Goal: Information Seeking & Learning: Learn about a topic

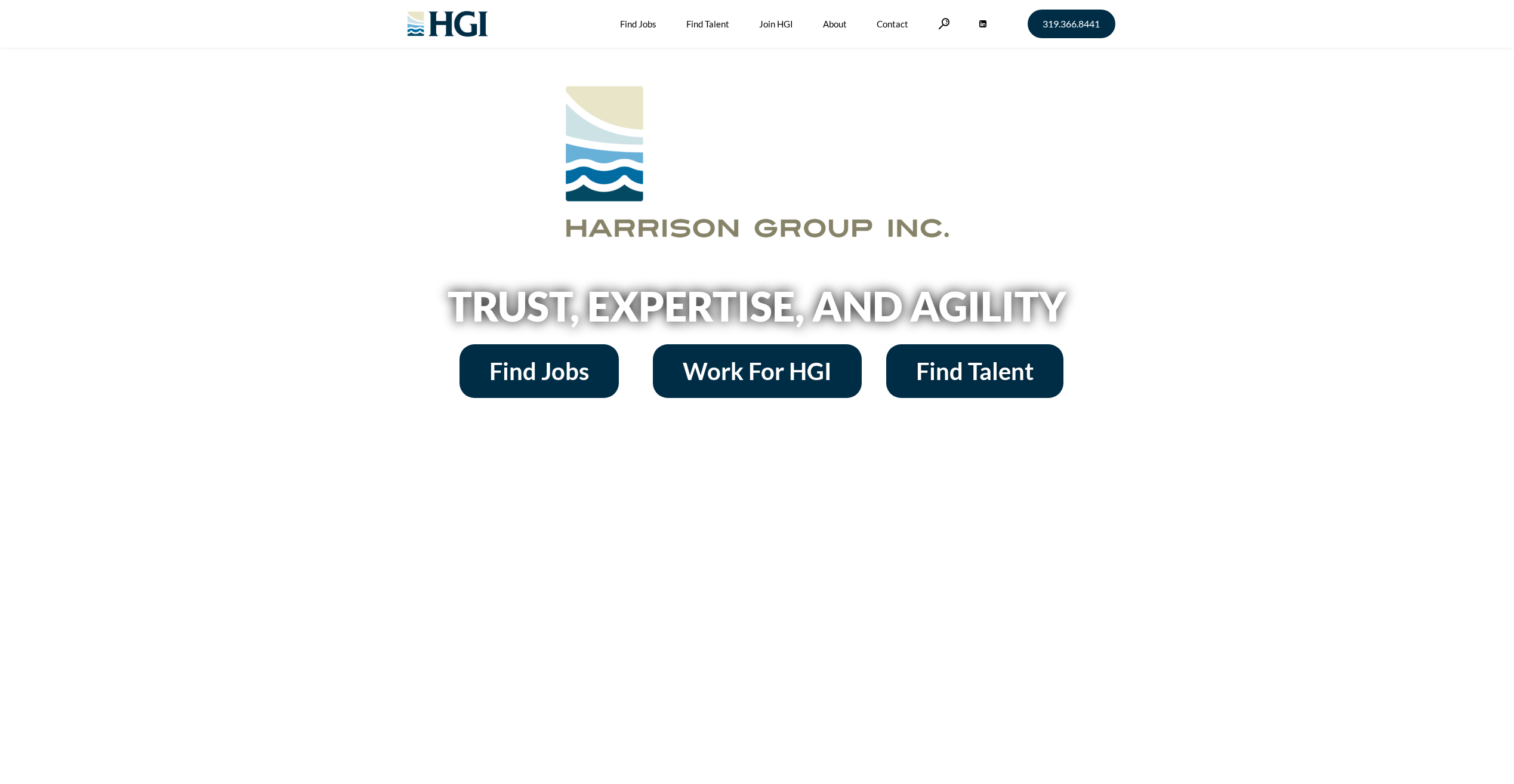
click at [476, 20] on img at bounding box center [448, 24] width 97 height 48
click at [771, 286] on h2 "Trust, Expertise, and Agility" at bounding box center [757, 306] width 680 height 41
click at [568, 369] on span "Find Jobs" at bounding box center [539, 371] width 100 height 24
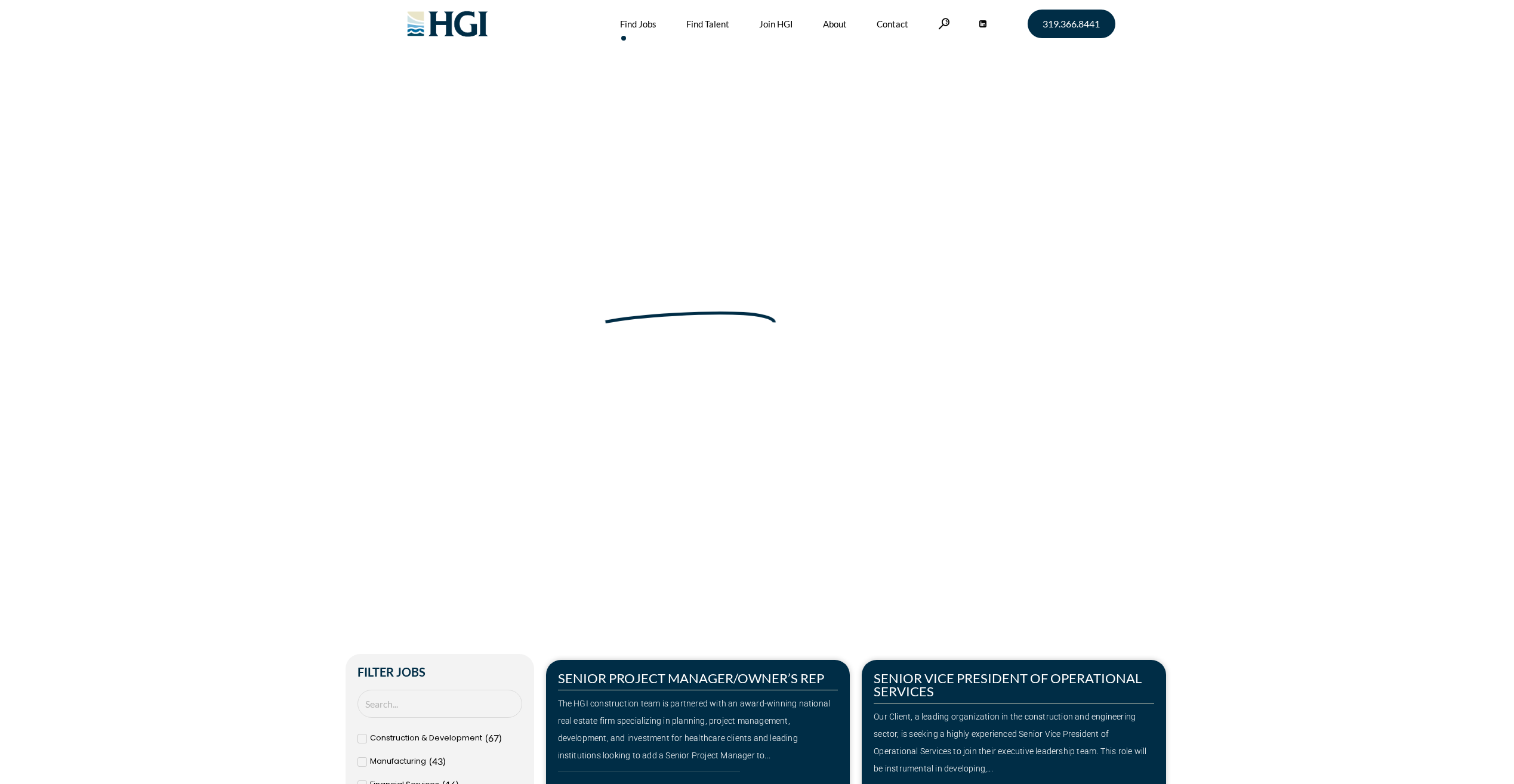
click at [451, 21] on img at bounding box center [448, 24] width 97 height 48
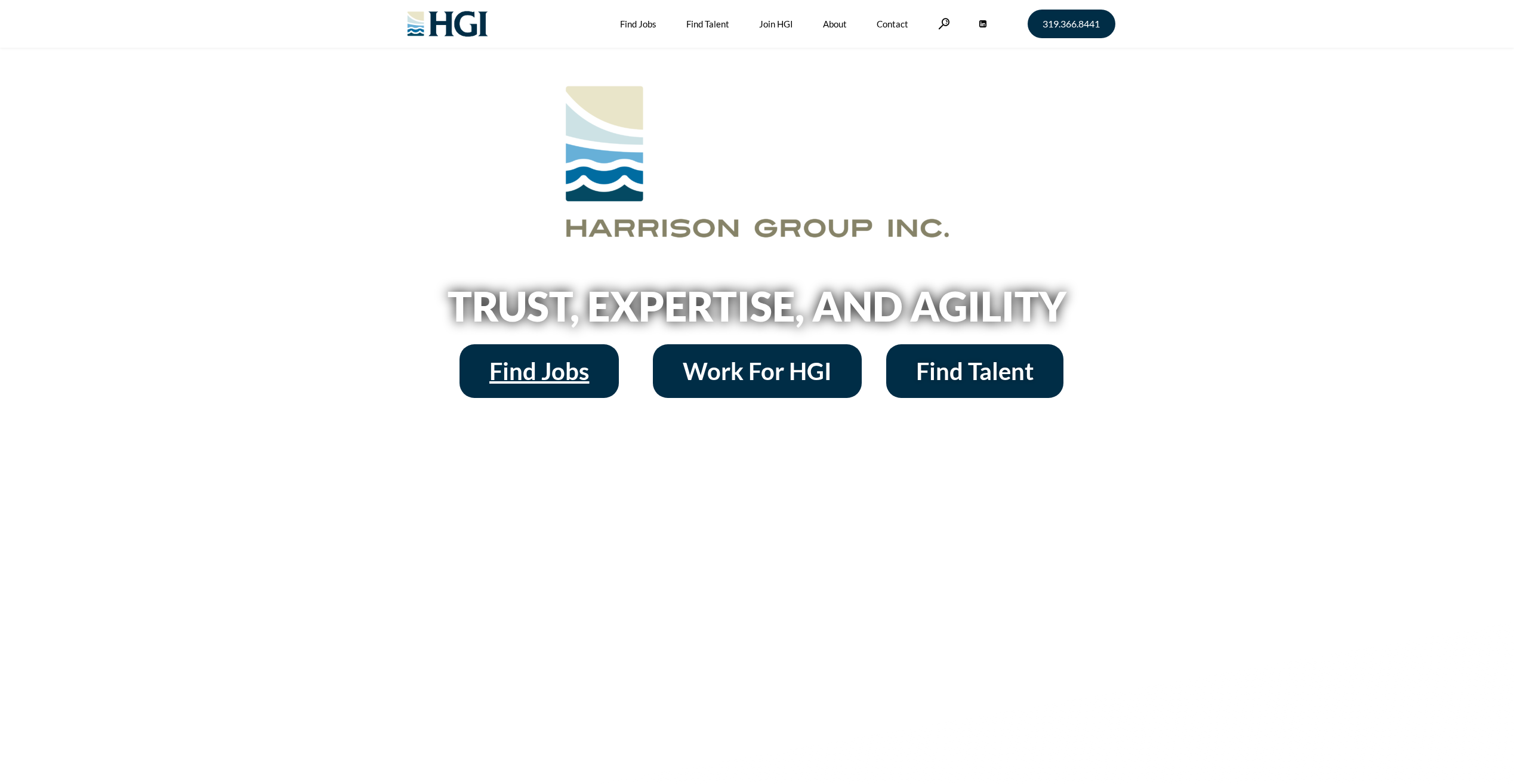
click at [539, 366] on span "Find Jobs" at bounding box center [539, 371] width 100 height 24
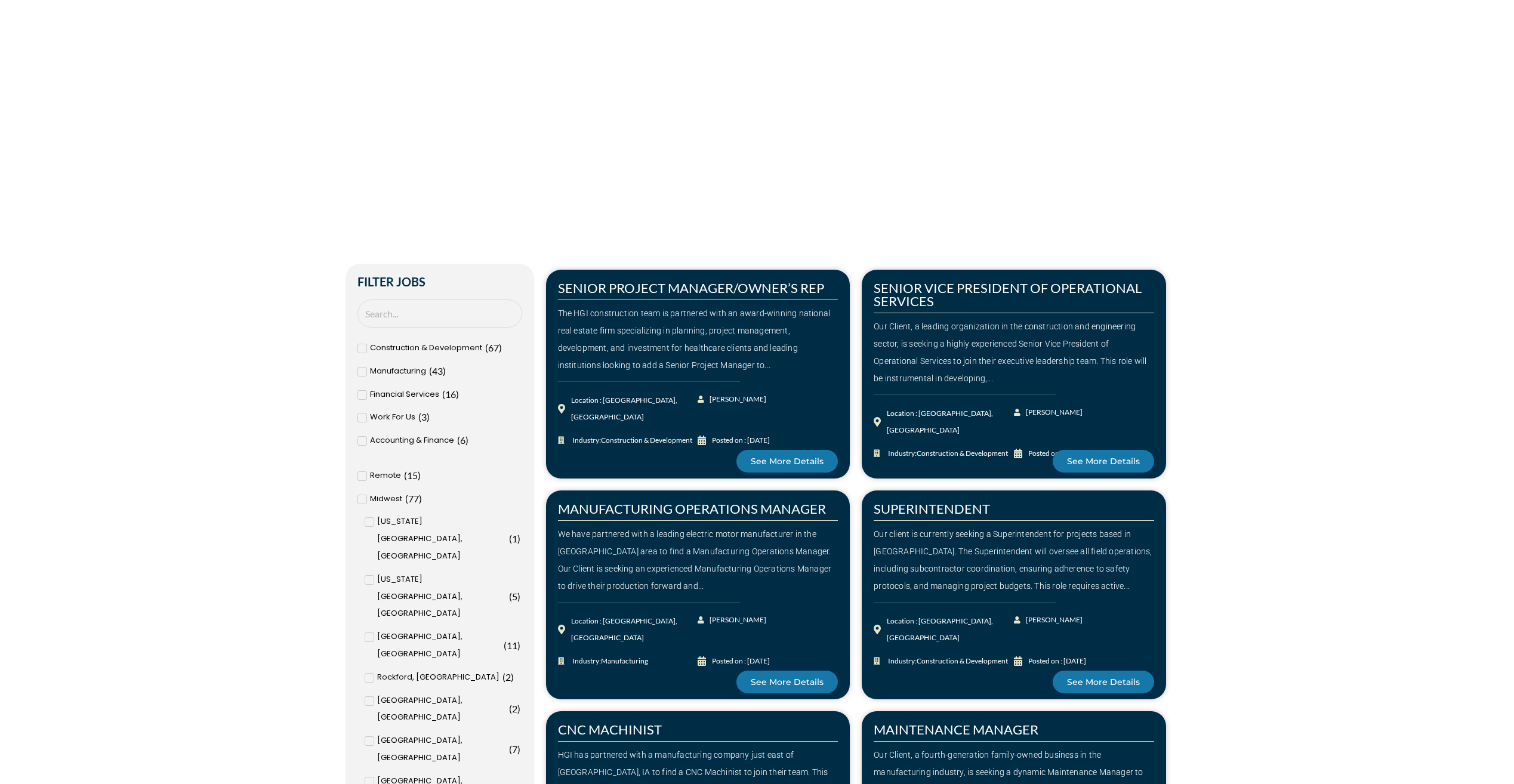
scroll to position [418, 0]
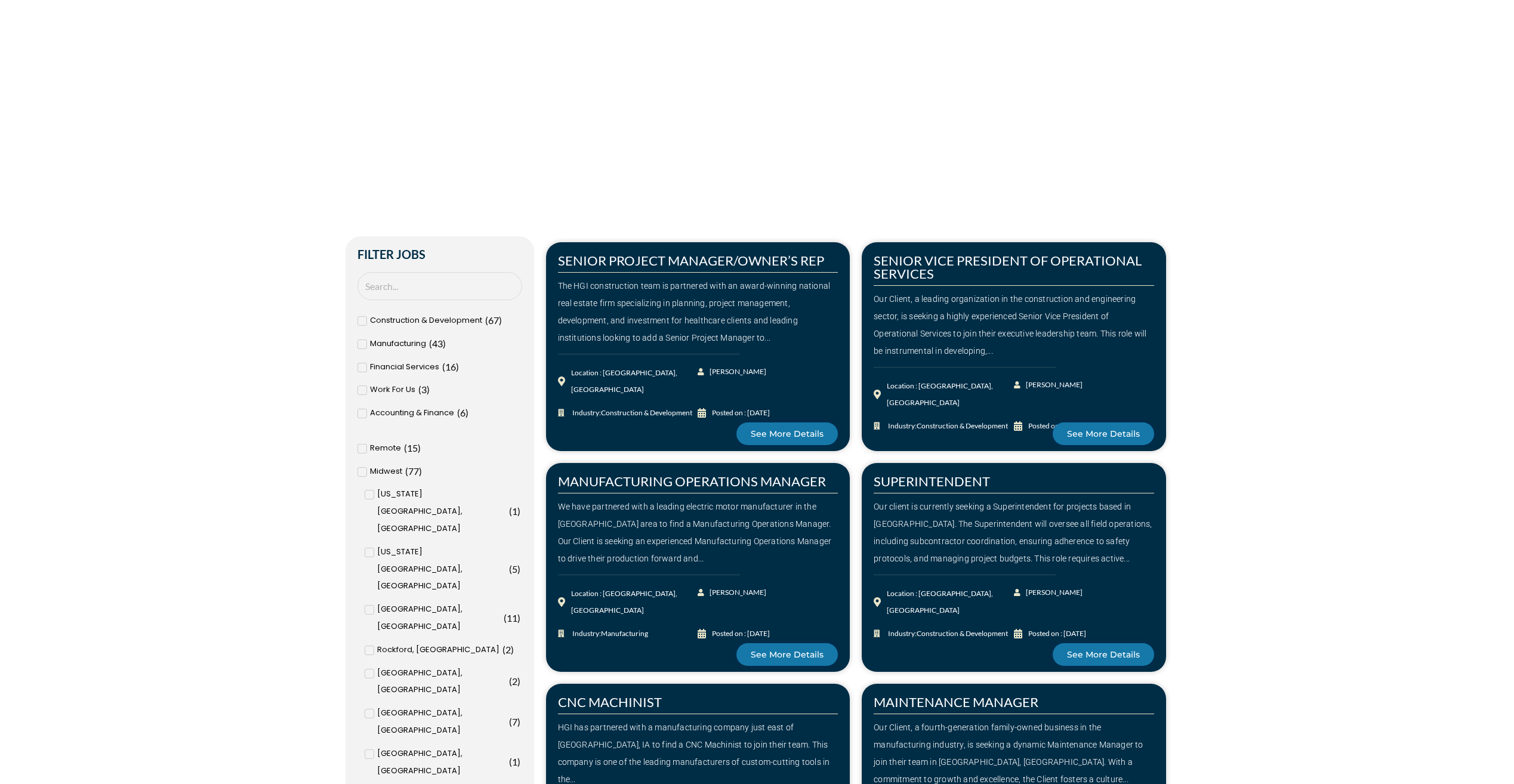
click at [366, 450] on span at bounding box center [362, 449] width 10 height 10
click at [0, 0] on input "Remote ( 15 )" at bounding box center [0, 0] width 0 height 0
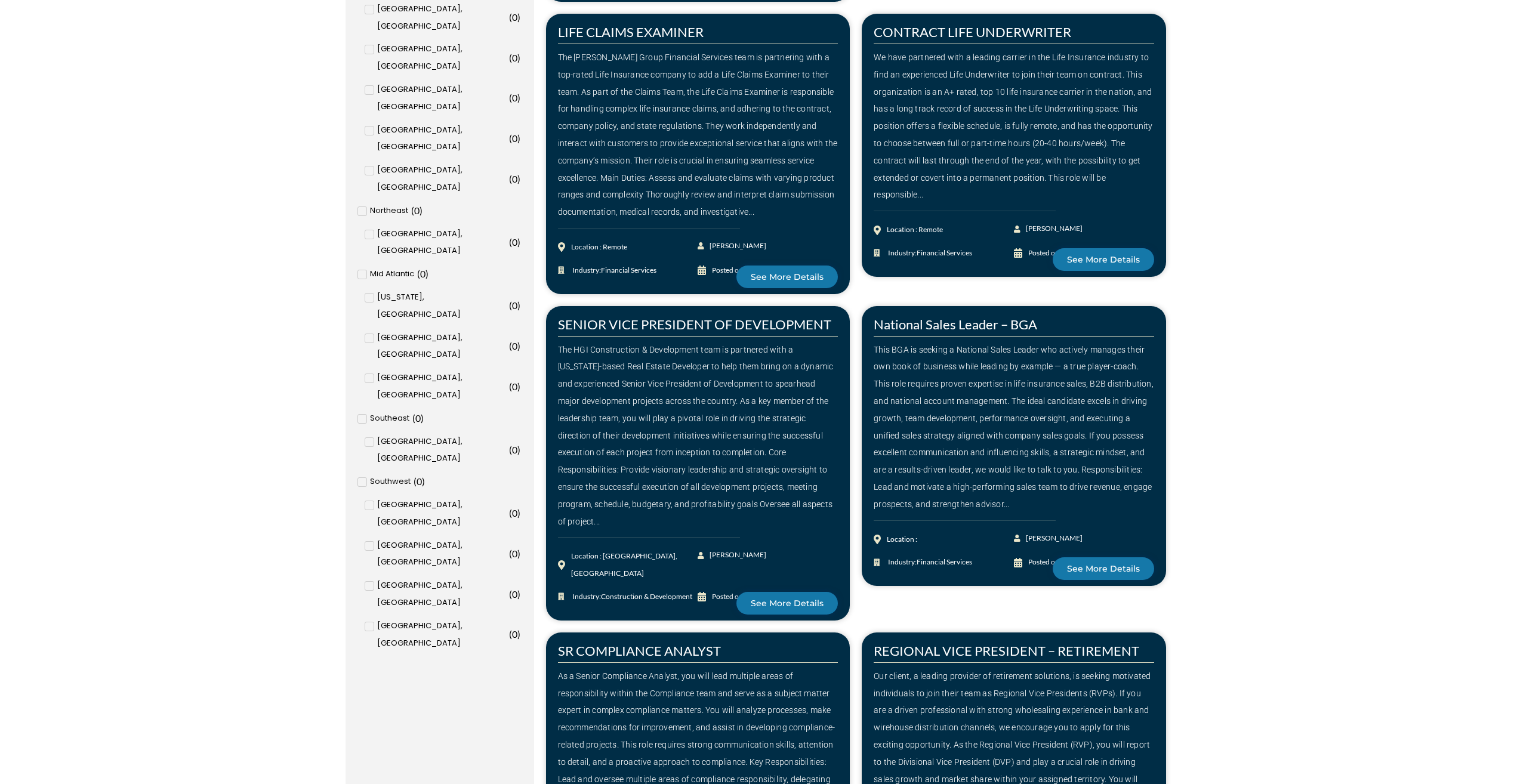
scroll to position [1551, 0]
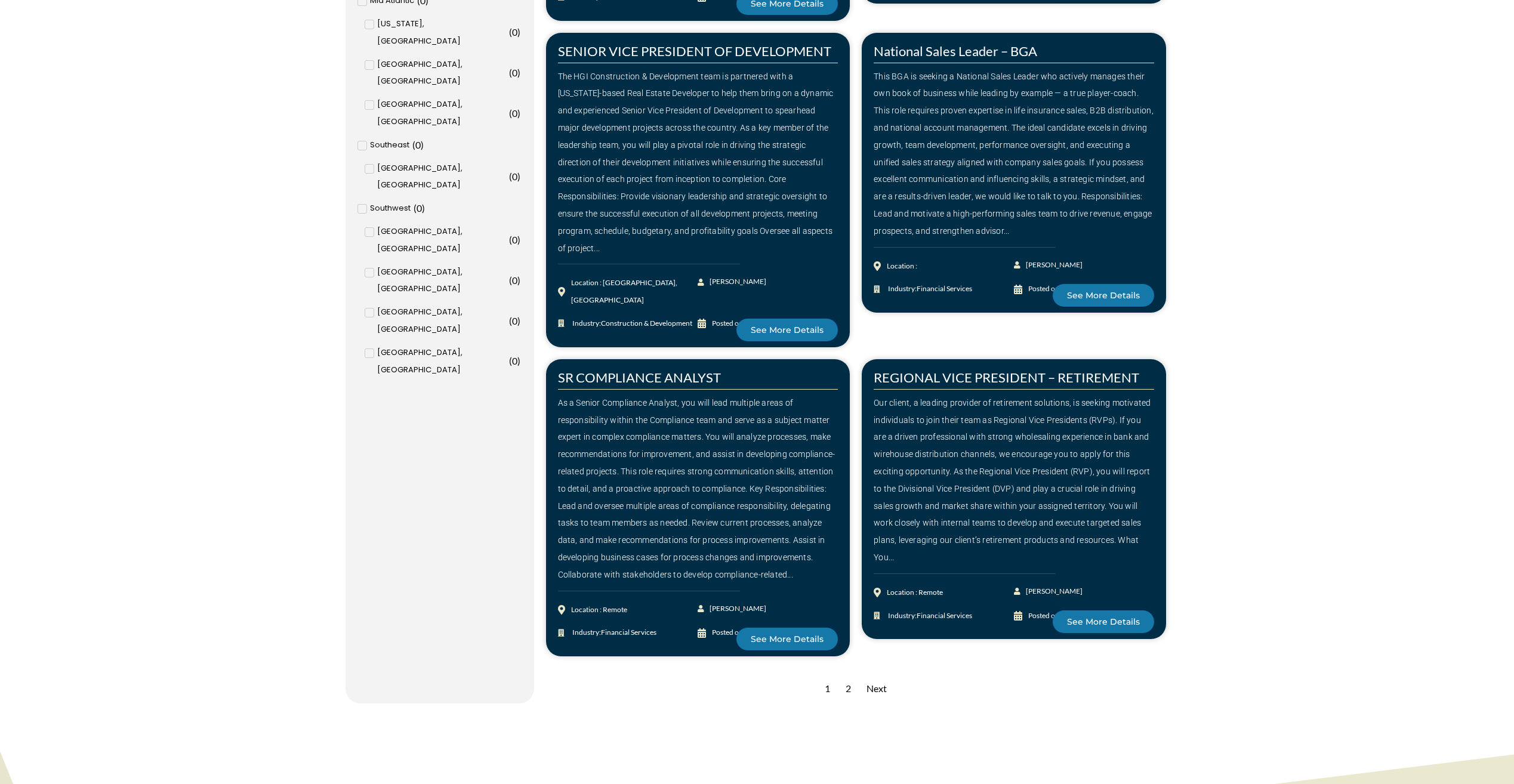
click at [862, 674] on div "Next" at bounding box center [877, 689] width 32 height 29
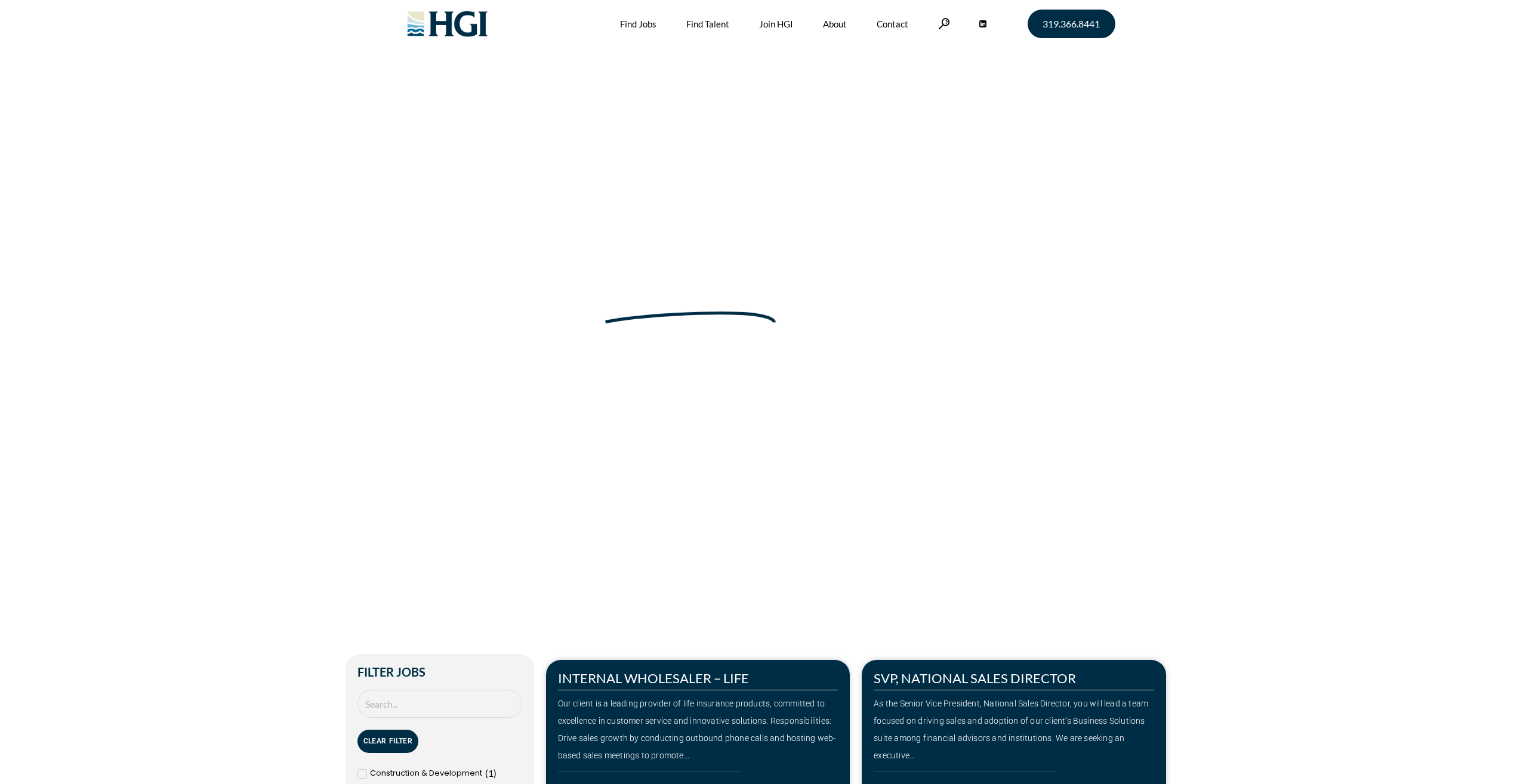
click at [862, 669] on div "SVP, NATIONAL SALES DIRECTOR As the Senior Vice President, National Sales Direc…" at bounding box center [1014, 764] width 304 height 209
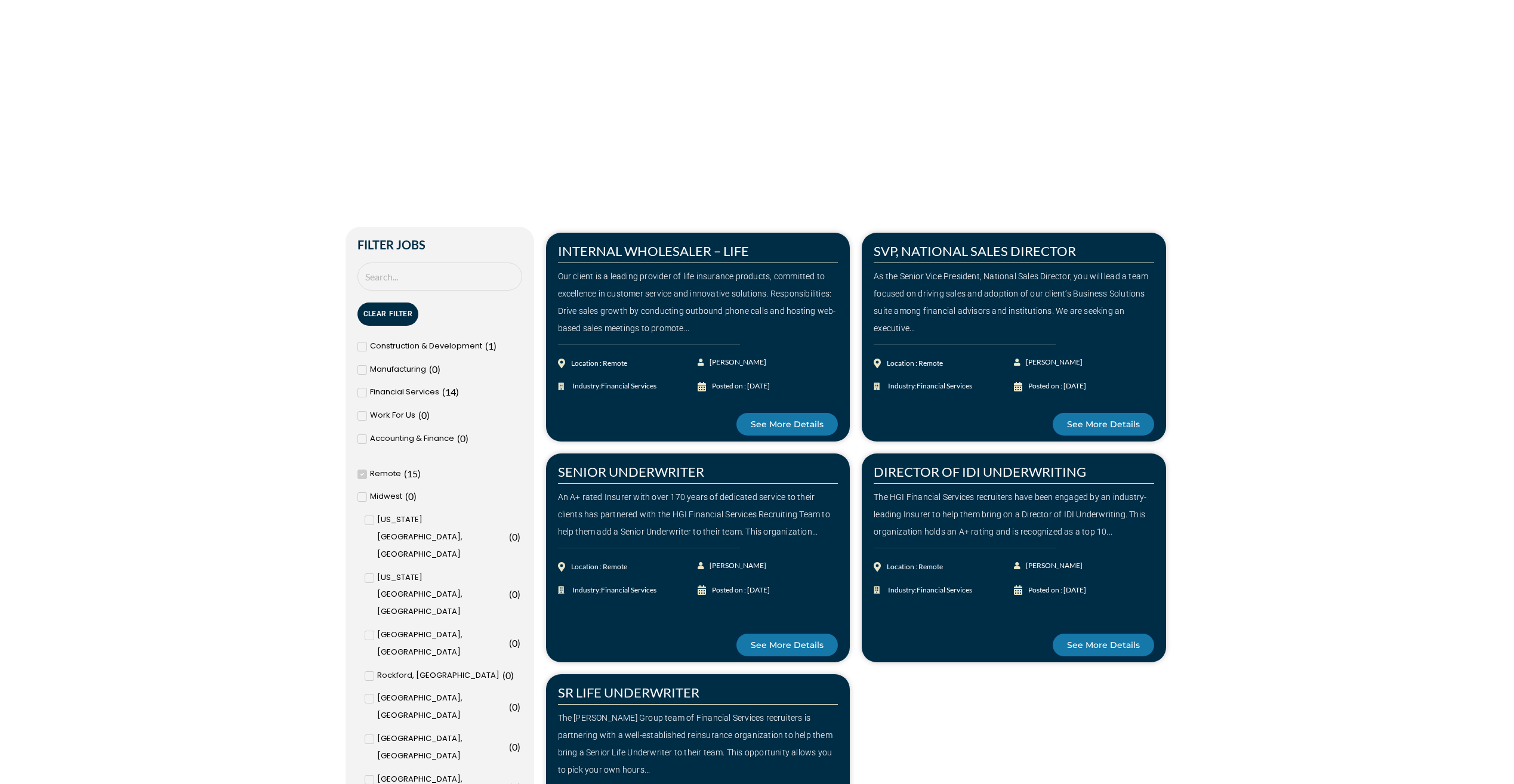
scroll to position [239, 0]
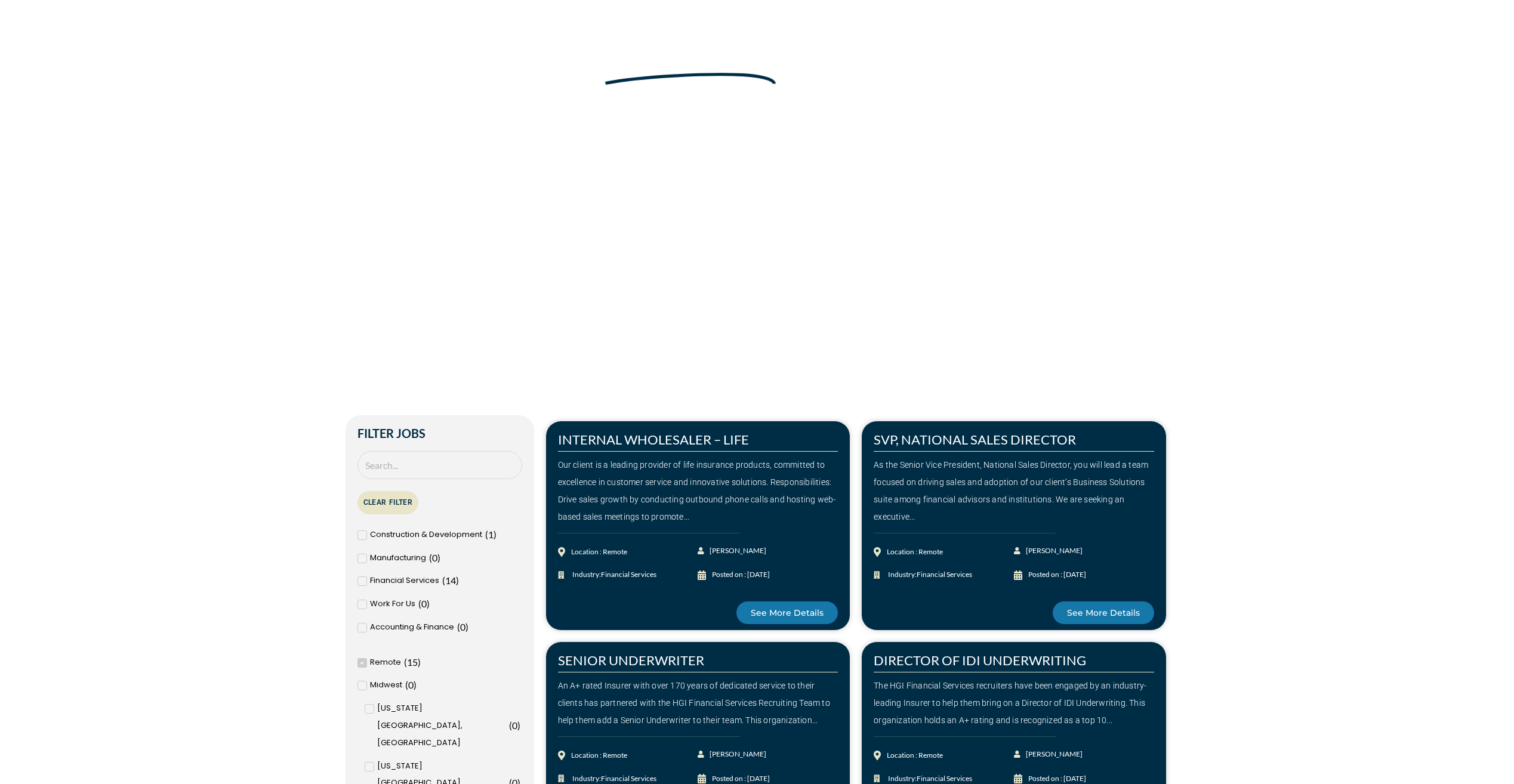
click at [388, 504] on button "Clear Filter" at bounding box center [388, 502] width 61 height 23
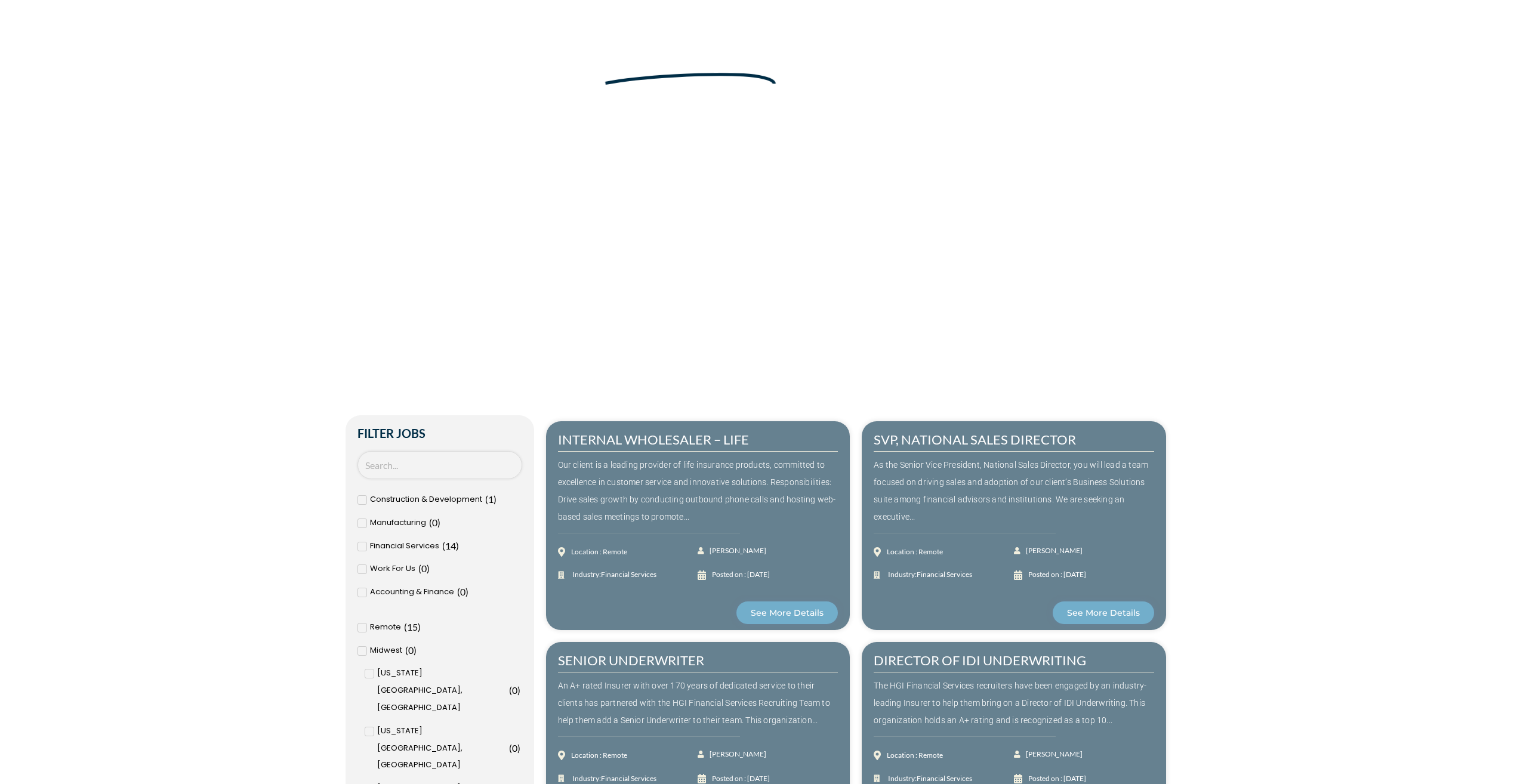
click at [401, 466] on input "Search Job" at bounding box center [440, 465] width 165 height 28
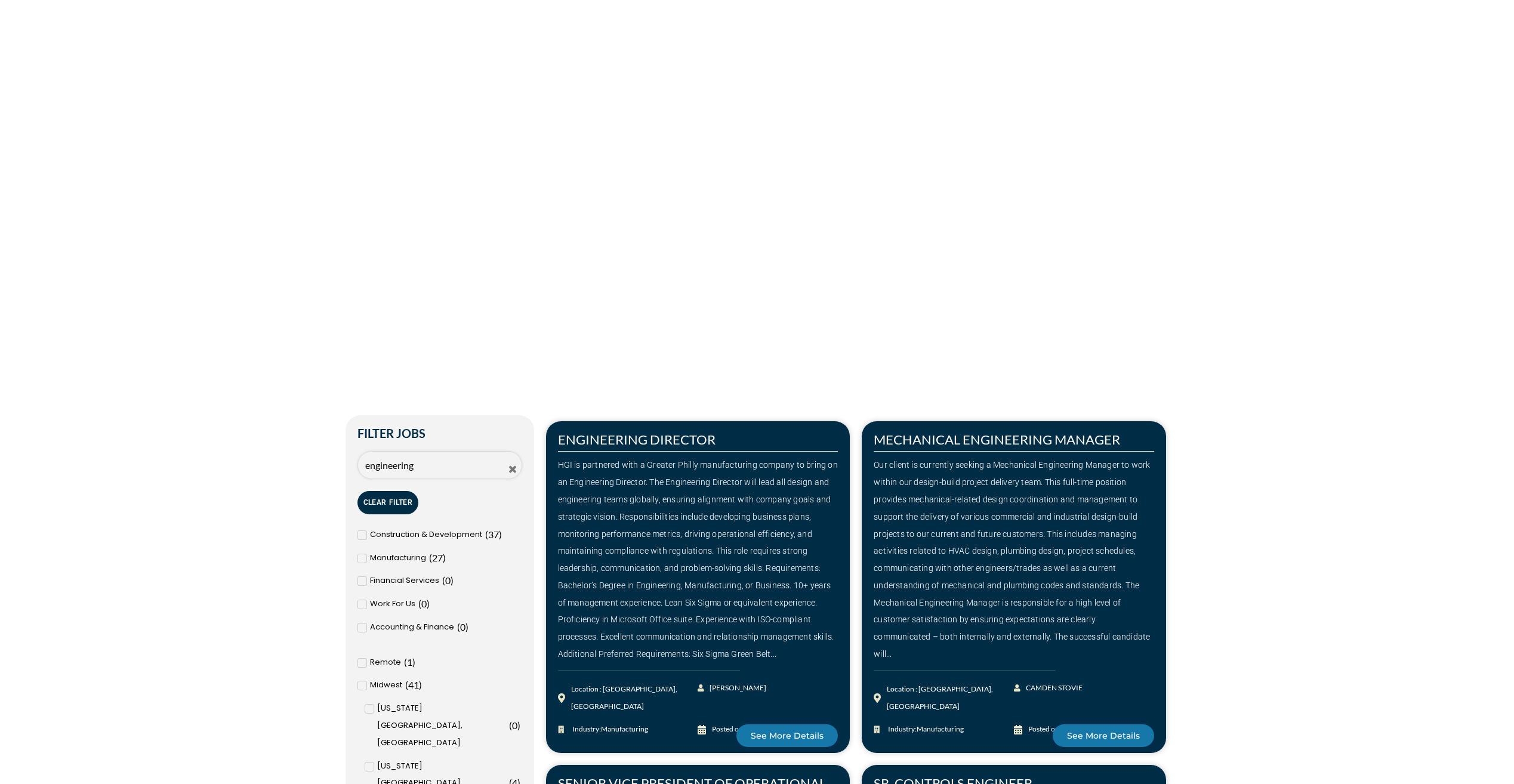
click at [439, 461] on input "engineering" at bounding box center [440, 465] width 165 height 28
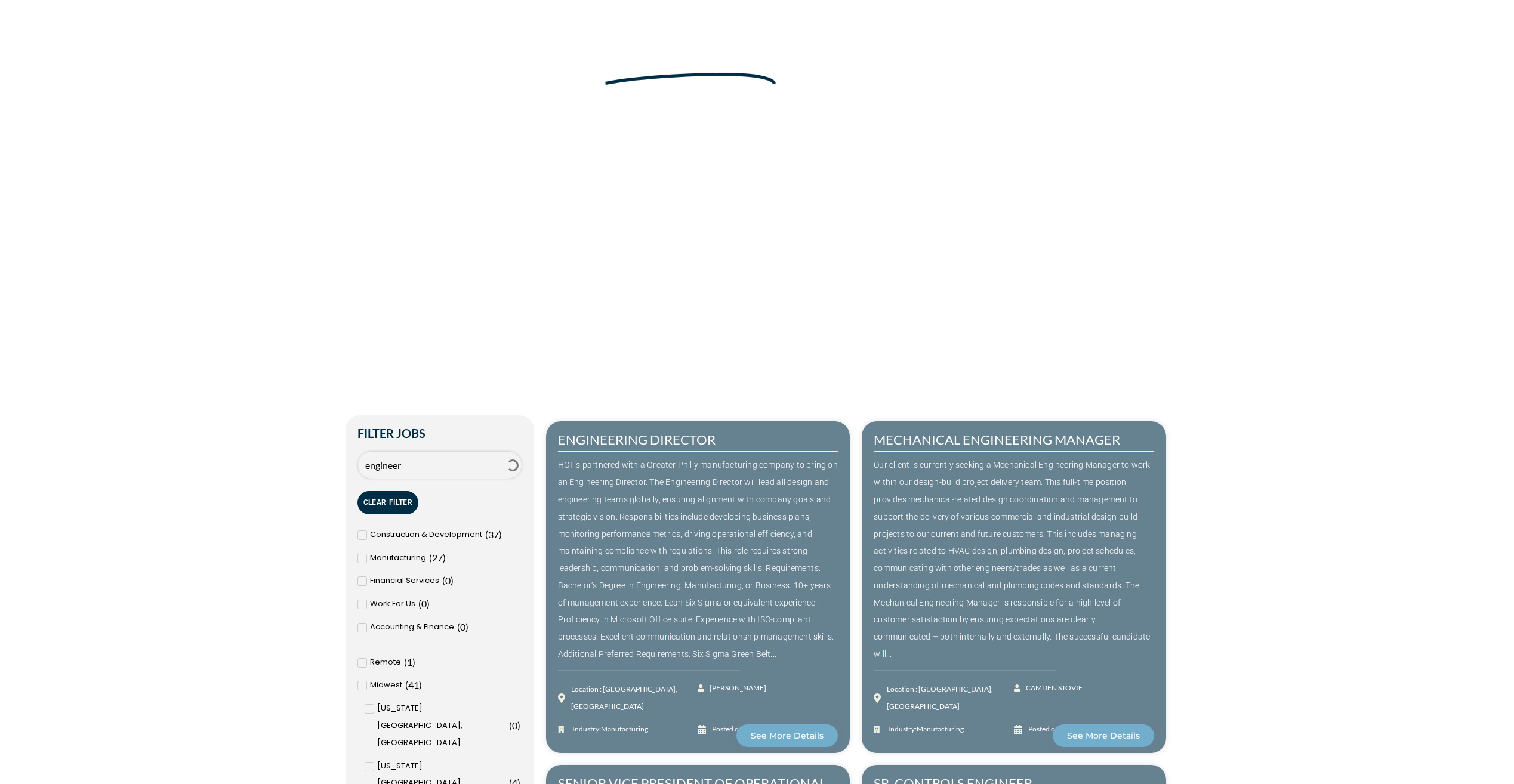
type input "engineer"
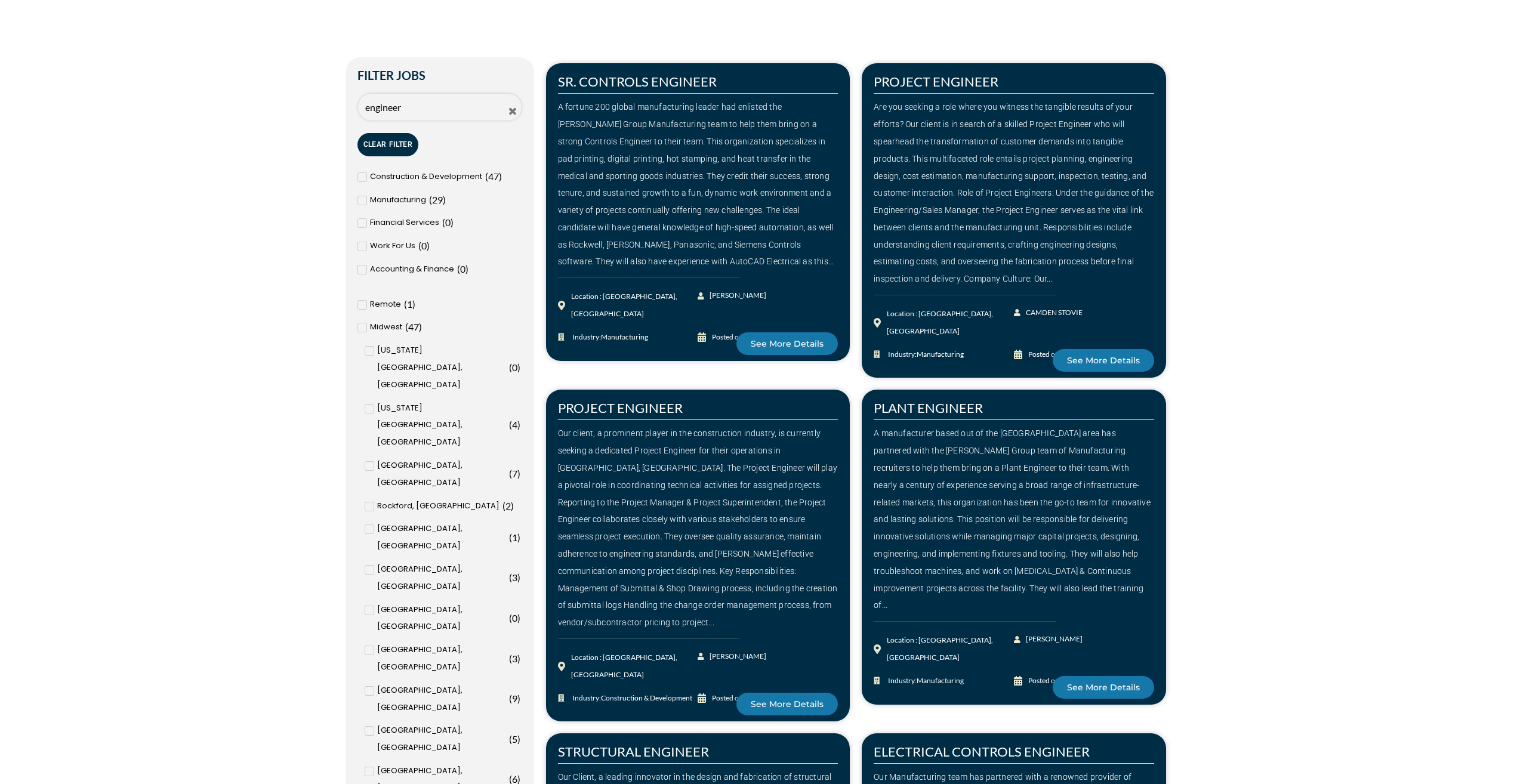
scroll to position [656, 0]
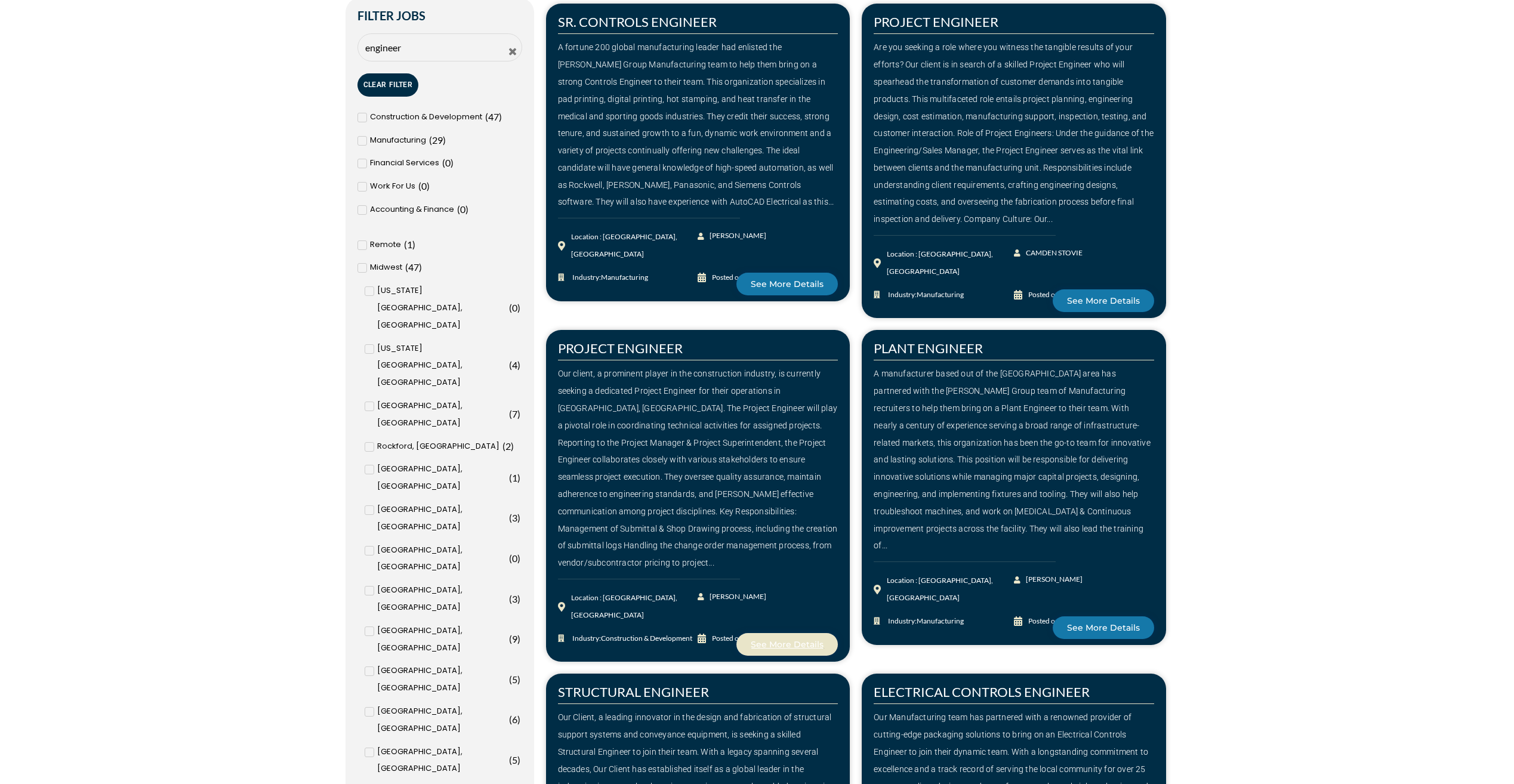
click at [760, 640] on span "See More Details" at bounding box center [787, 644] width 73 height 8
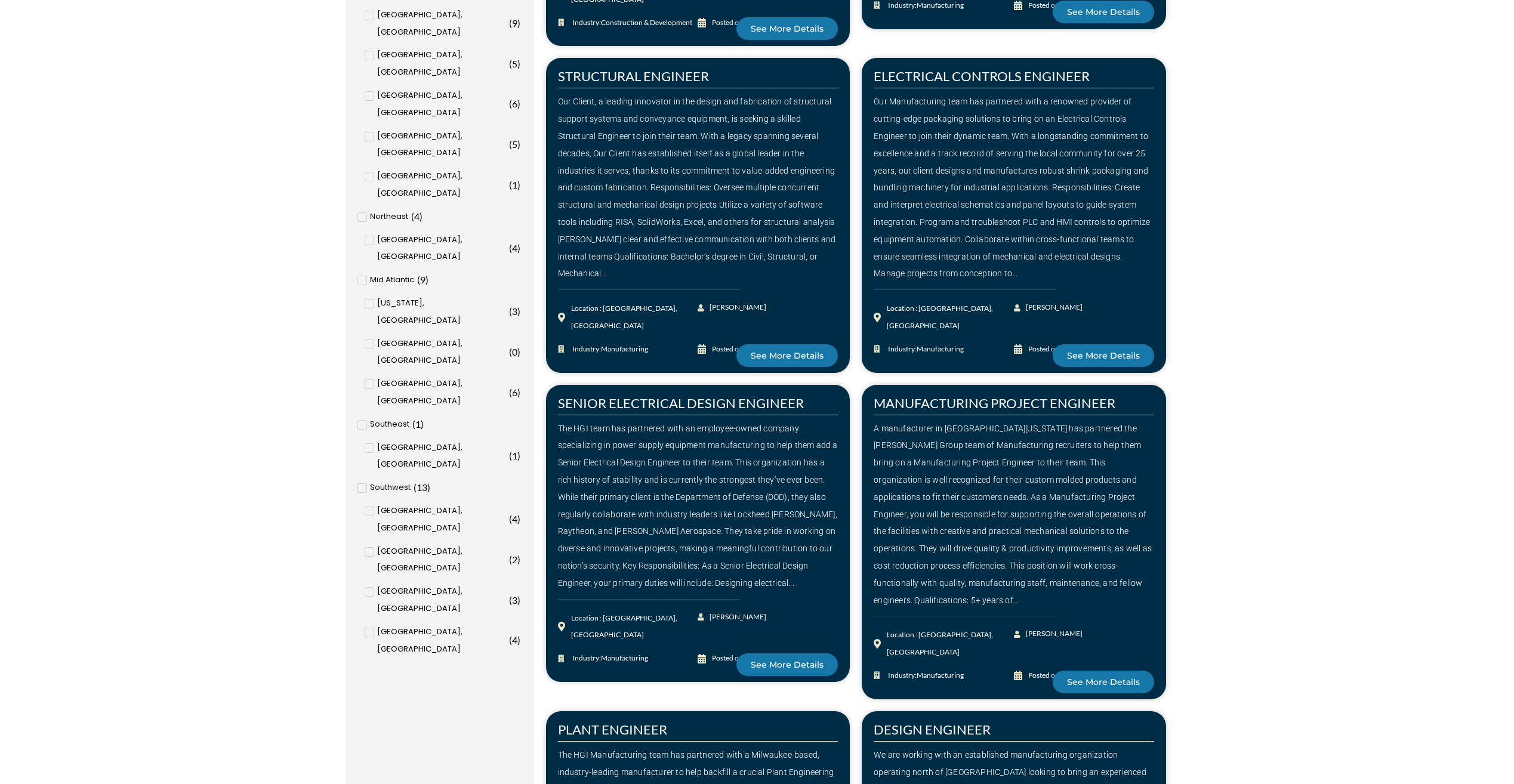
scroll to position [1551, 0]
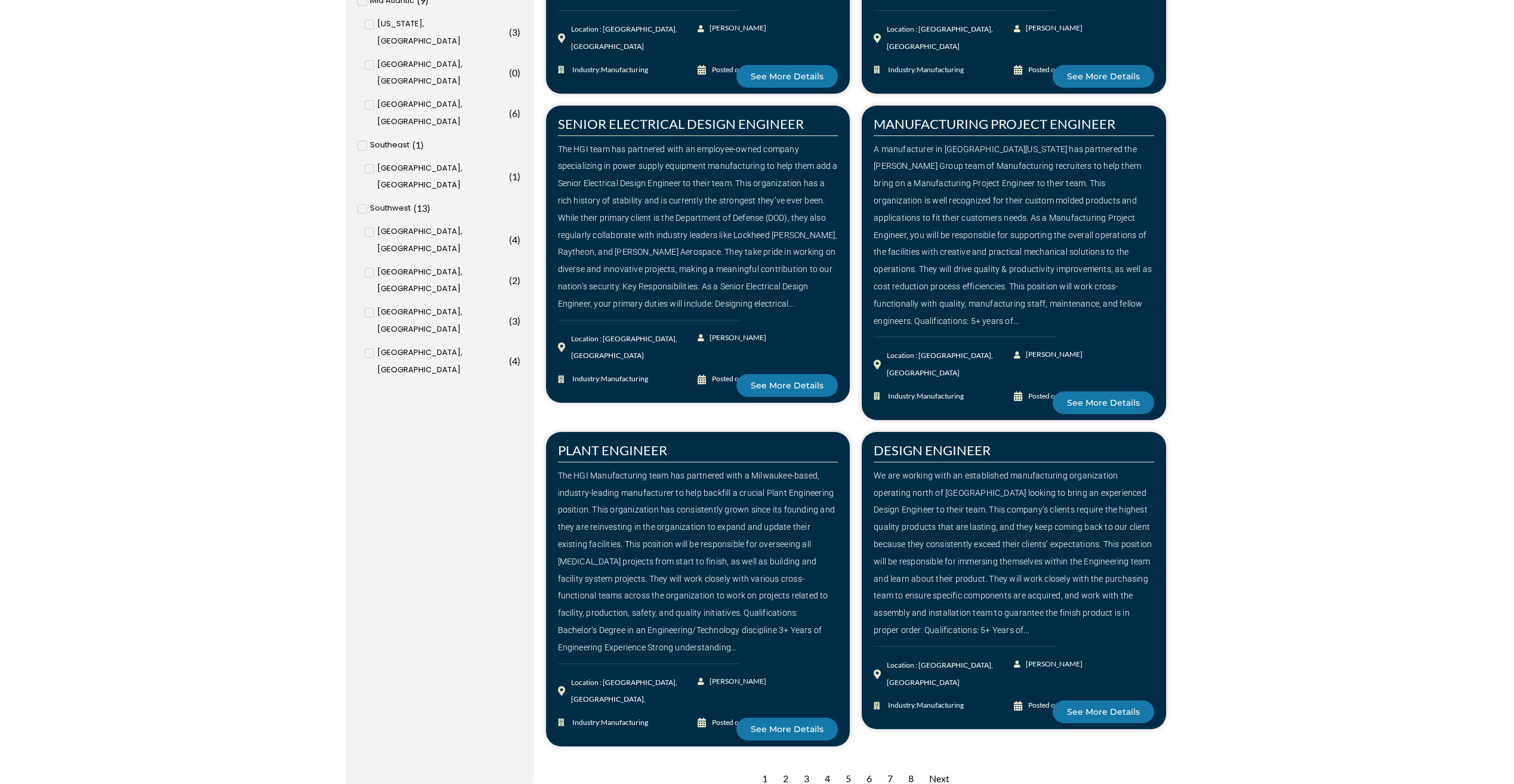
click at [786, 764] on div "2" at bounding box center [785, 779] width 17 height 29
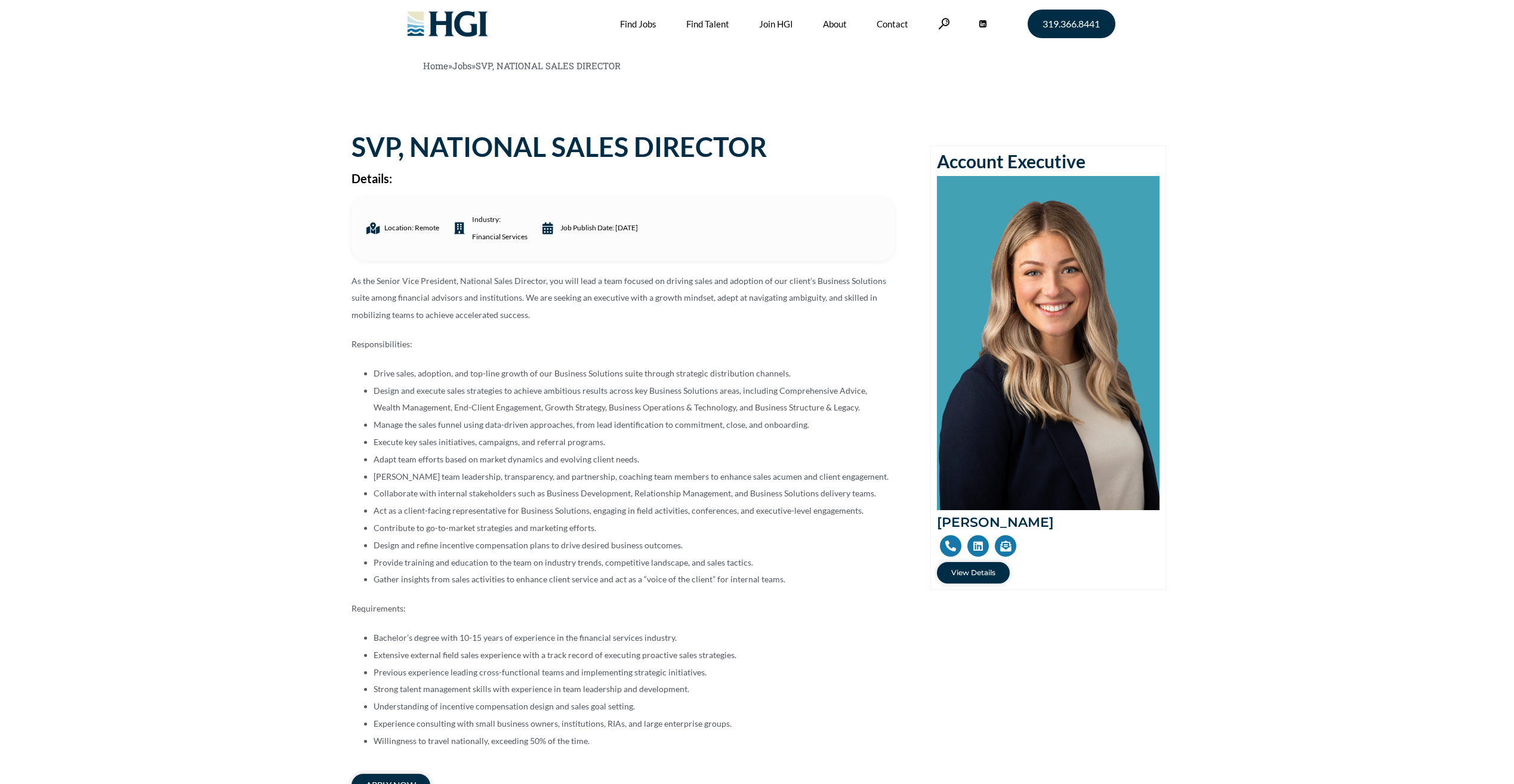
drag, startPoint x: 597, startPoint y: 497, endPoint x: 591, endPoint y: 493, distance: 7.2
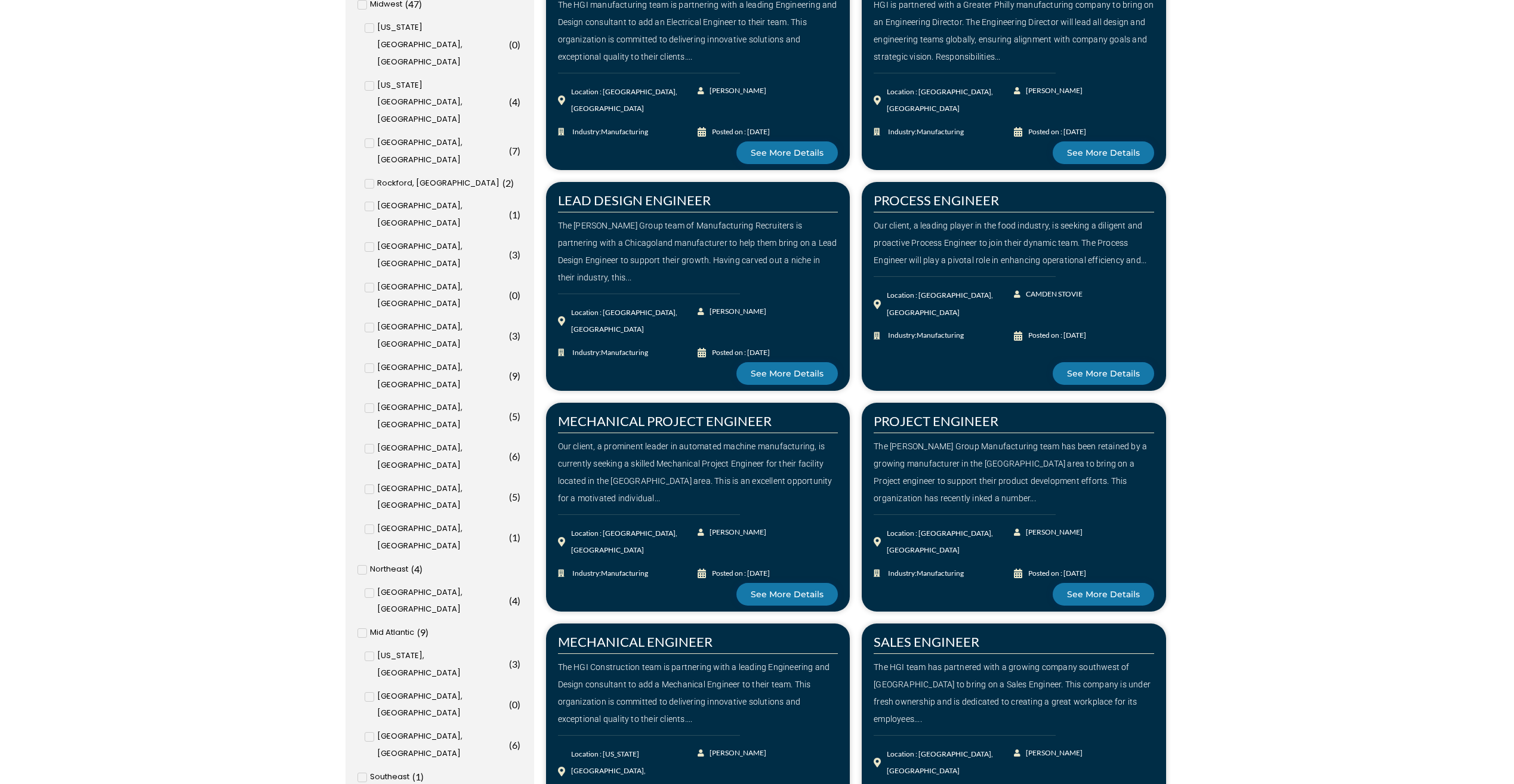
scroll to position [1193, 0]
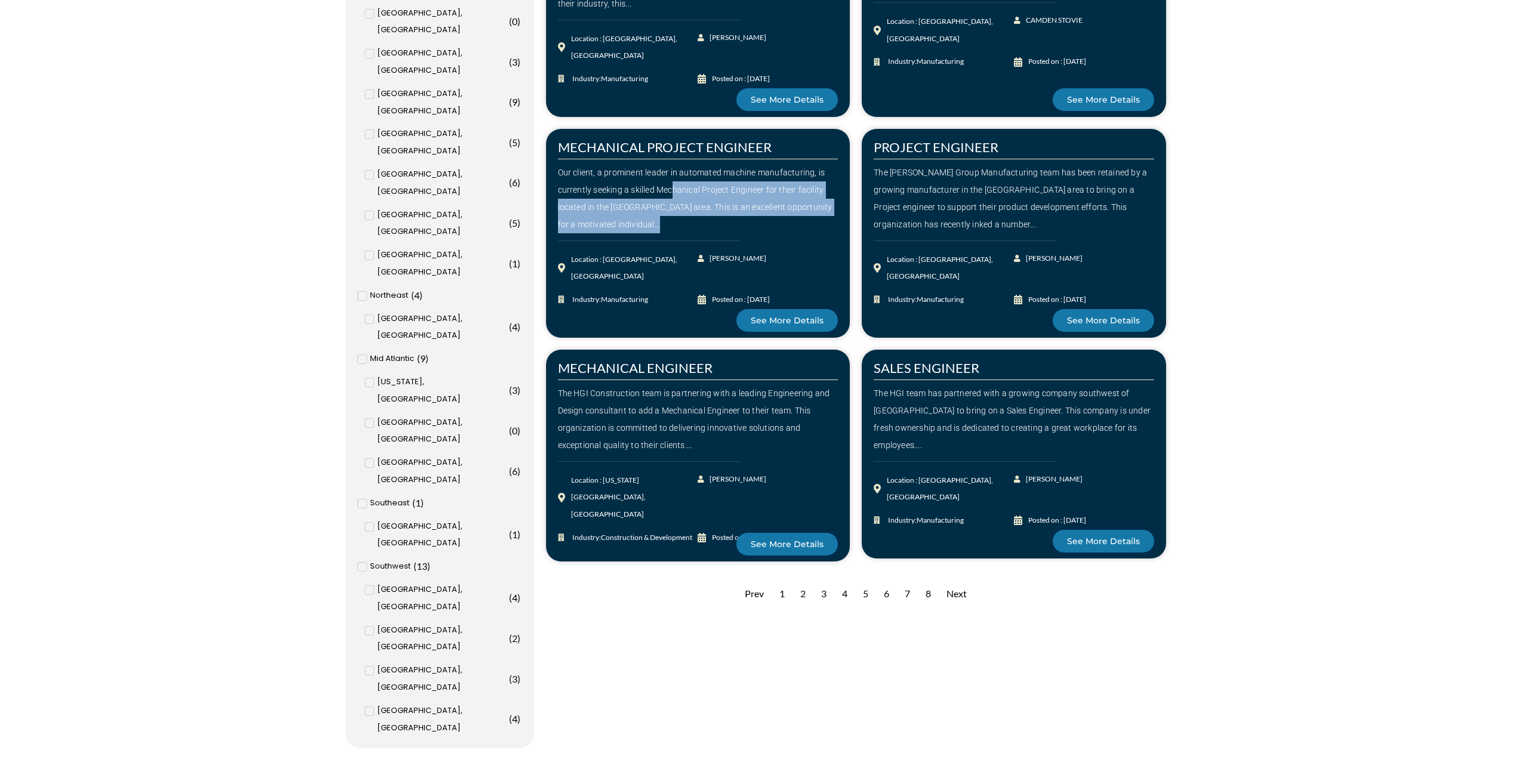
drag, startPoint x: 674, startPoint y: 183, endPoint x: 719, endPoint y: 221, distance: 58.9
click at [719, 221] on div "Our client, a prominent leader in automated machine manufacturing, is currently…" at bounding box center [698, 198] width 280 height 69
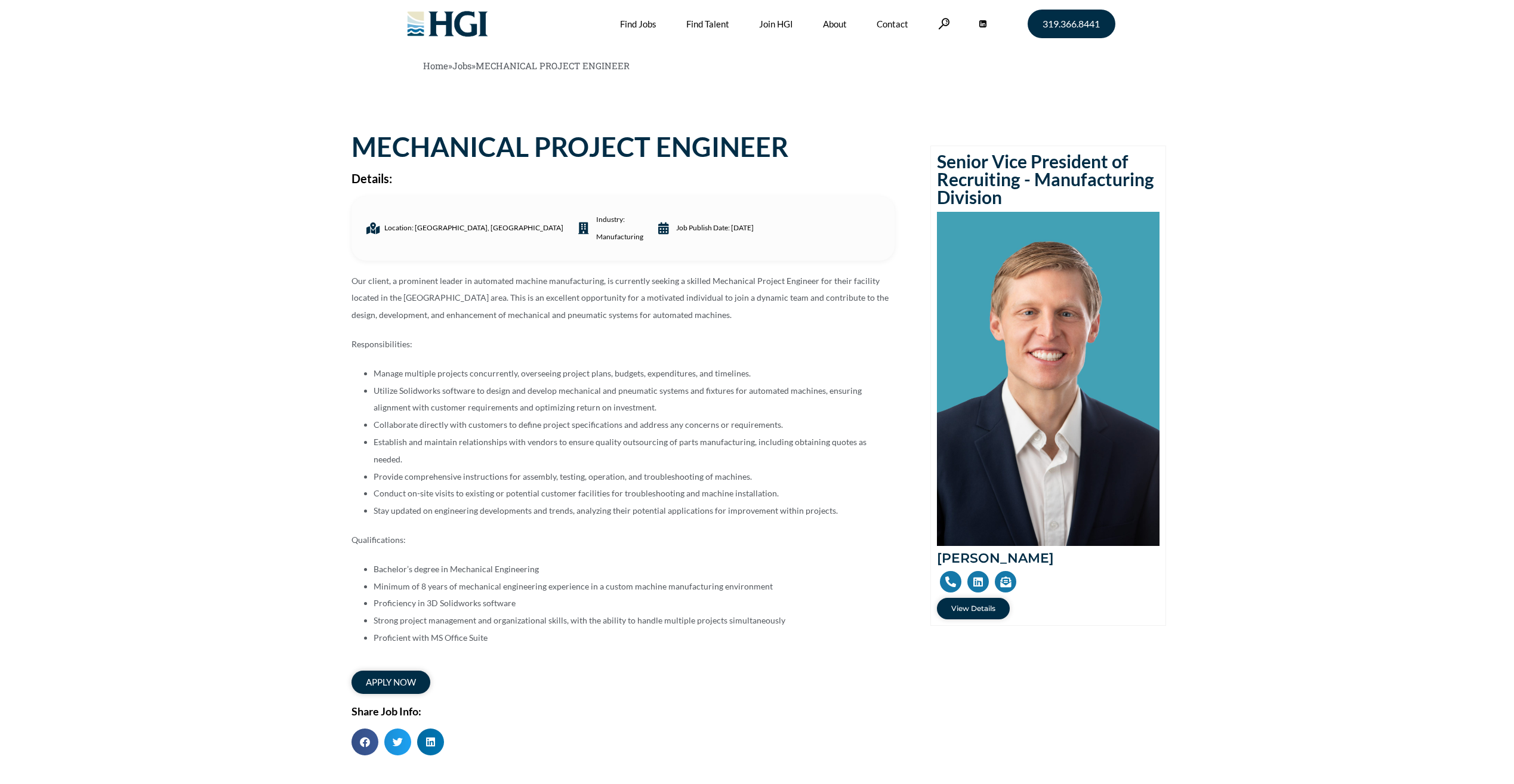
click at [639, 363] on div "Our client, a prominent leader in automated machine manufacturing, is currently…" at bounding box center [623, 459] width 543 height 374
